Goal: Information Seeking & Learning: Find specific page/section

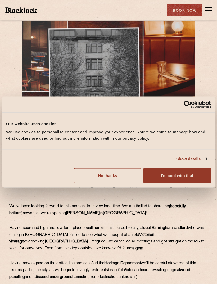
click at [177, 176] on button "I'm cool with that" at bounding box center [177, 175] width 68 height 15
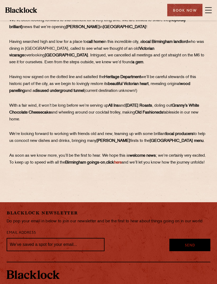
scroll to position [185, 0]
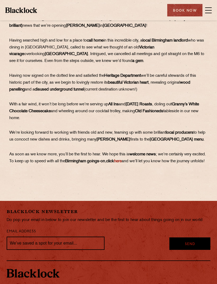
click at [122, 163] on link "here" at bounding box center [118, 161] width 8 height 4
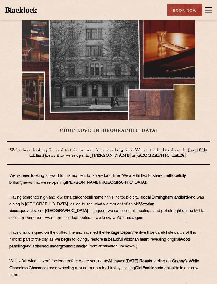
scroll to position [14, 0]
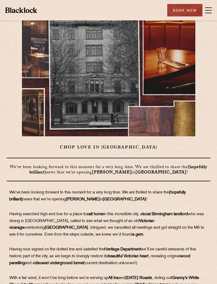
click at [188, 6] on div "Book Now" at bounding box center [184, 10] width 35 height 12
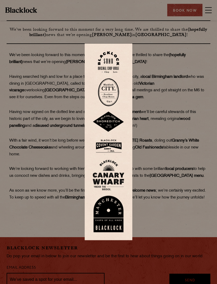
click at [157, 110] on div at bounding box center [108, 142] width 217 height 284
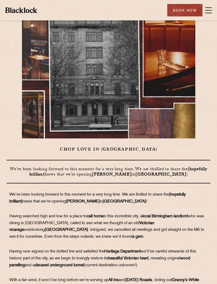
scroll to position [0, 0]
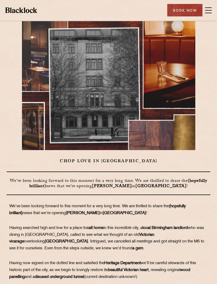
click at [209, 8] on span at bounding box center [208, 10] width 7 height 8
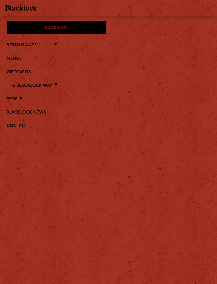
click at [18, 59] on link "Menus" at bounding box center [109, 58] width 204 height 5
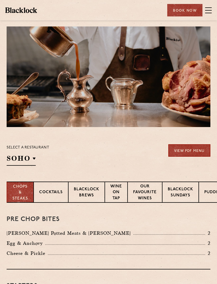
click at [210, 6] on span at bounding box center [208, 10] width 7 height 8
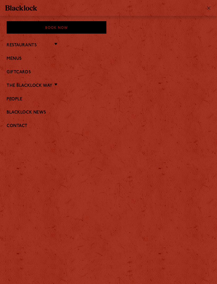
click at [44, 45] on li "Restaurants Soho City Covent Garden Shoreditch Canary Wharf Manchester Birmingh…" at bounding box center [109, 45] width 204 height 7
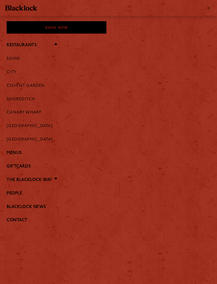
click at [29, 138] on link "[GEOGRAPHIC_DATA]" at bounding box center [30, 139] width 46 height 5
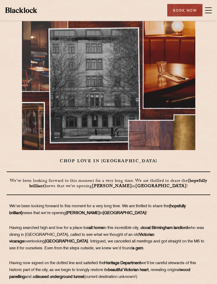
click at [210, 8] on span at bounding box center [208, 10] width 7 height 8
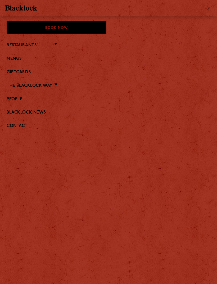
click at [18, 59] on link "Menus" at bounding box center [109, 58] width 204 height 5
